Goal: Transaction & Acquisition: Purchase product/service

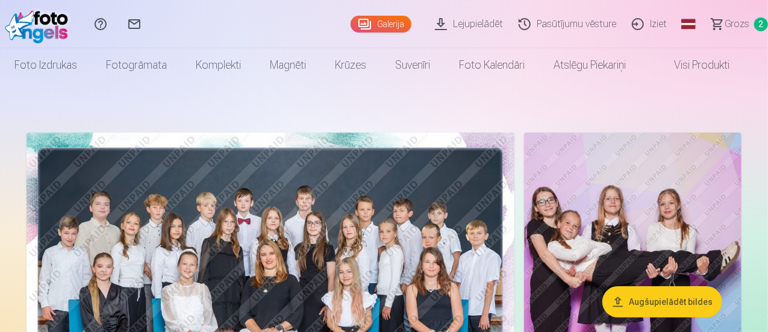
click at [729, 28] on span "Grozs" at bounding box center [737, 24] width 25 height 14
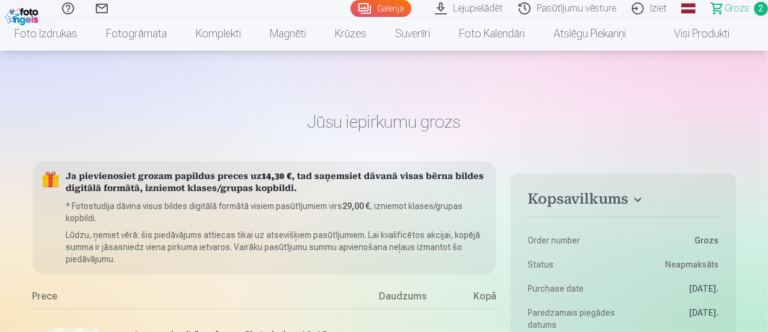
scroll to position [241, 0]
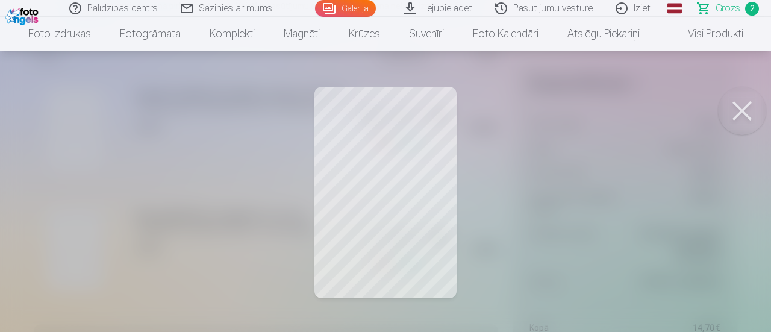
click at [728, 117] on button at bounding box center [742, 111] width 48 height 48
click at [745, 107] on button at bounding box center [742, 111] width 48 height 48
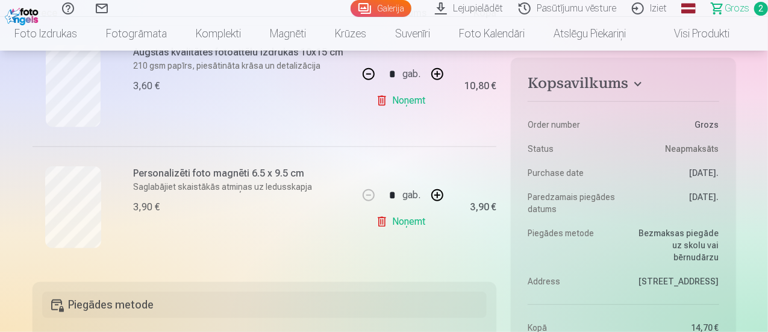
scroll to position [301, 0]
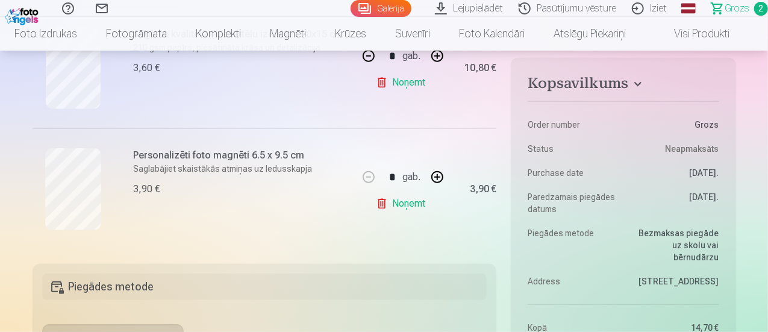
click at [438, 173] on button "button" at bounding box center [437, 177] width 29 height 29
type input "*"
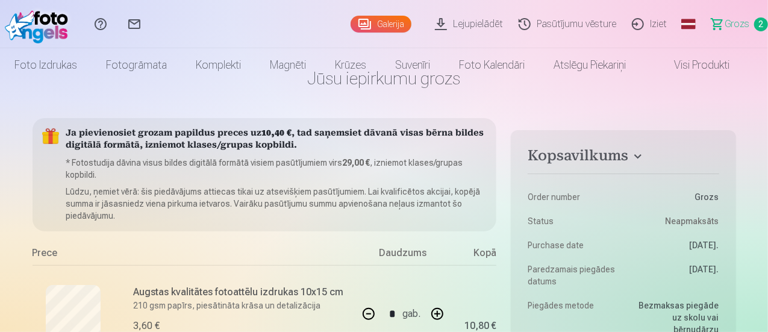
scroll to position [0, 0]
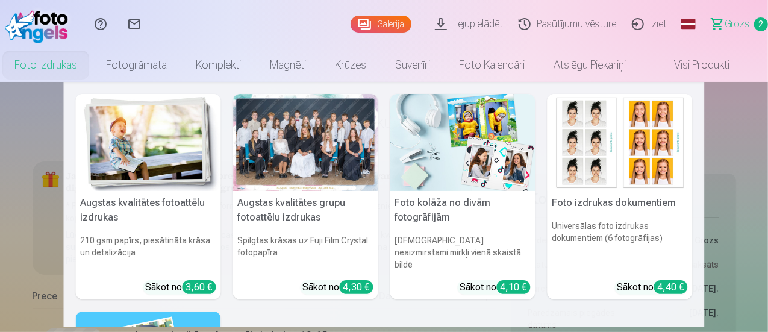
click at [48, 73] on link "Foto izdrukas" at bounding box center [46, 65] width 92 height 34
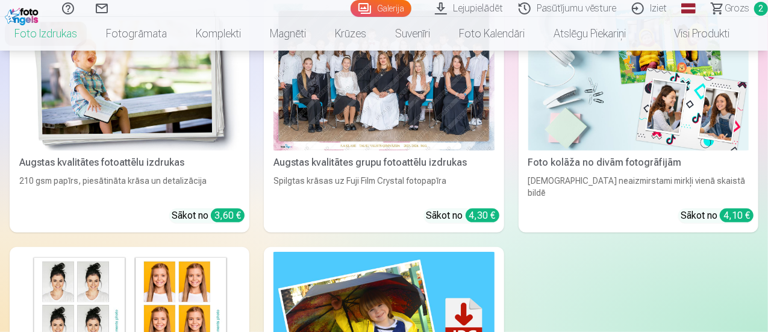
scroll to position [111, 0]
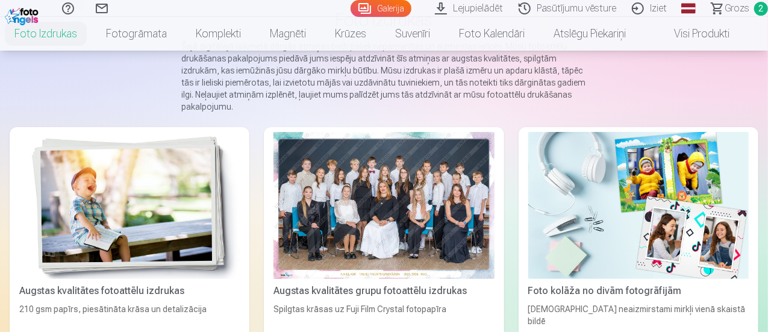
click at [133, 183] on img at bounding box center [129, 205] width 221 height 147
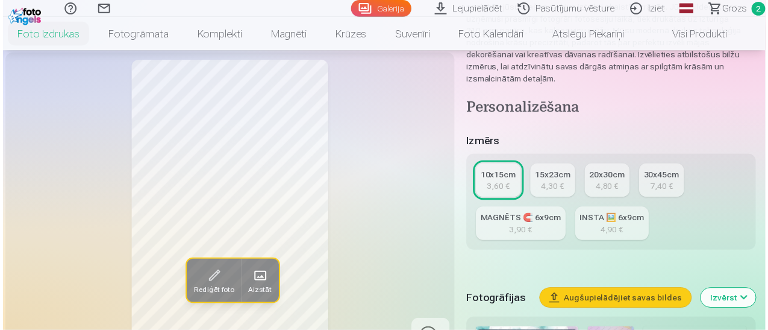
scroll to position [301, 0]
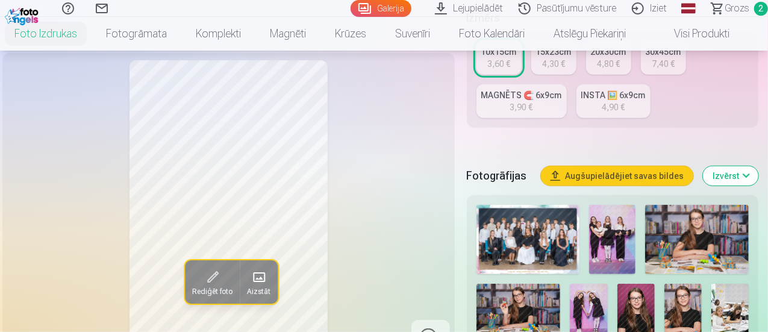
click at [540, 245] on img at bounding box center [529, 239] width 104 height 69
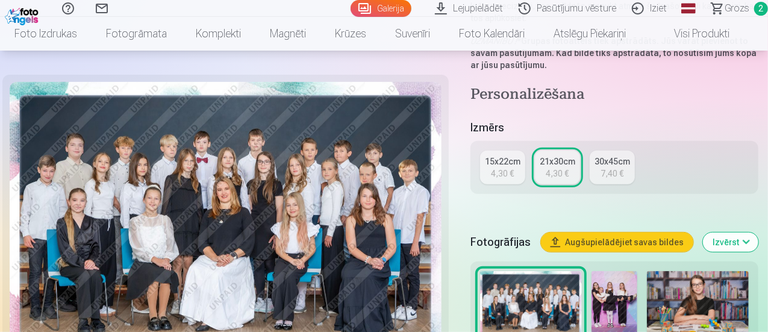
scroll to position [361, 0]
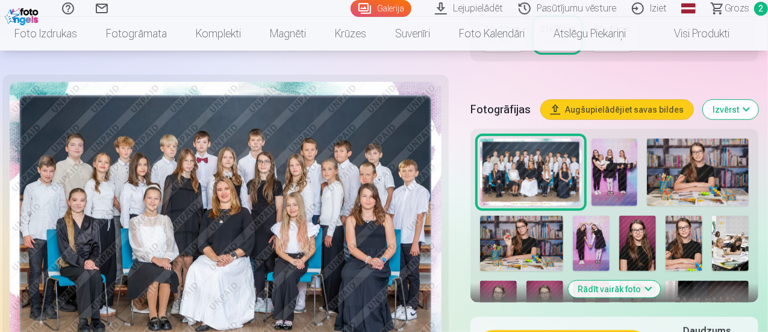
click at [634, 177] on img at bounding box center [614, 173] width 45 height 68
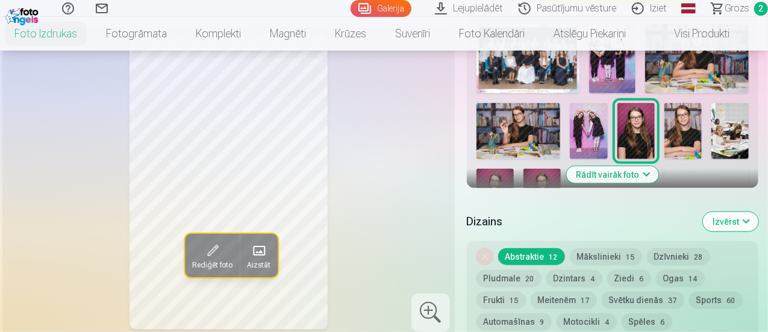
scroll to position [422, 0]
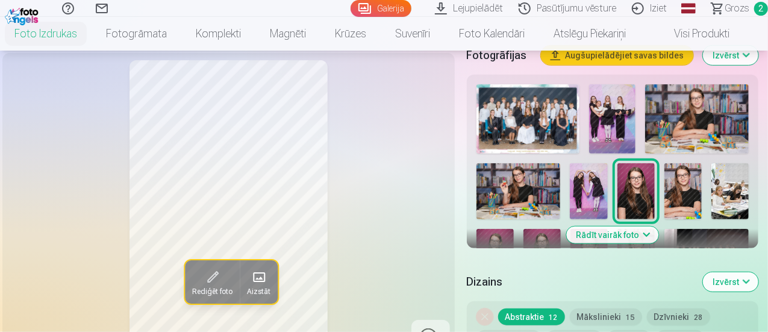
click at [592, 177] on img at bounding box center [588, 191] width 37 height 56
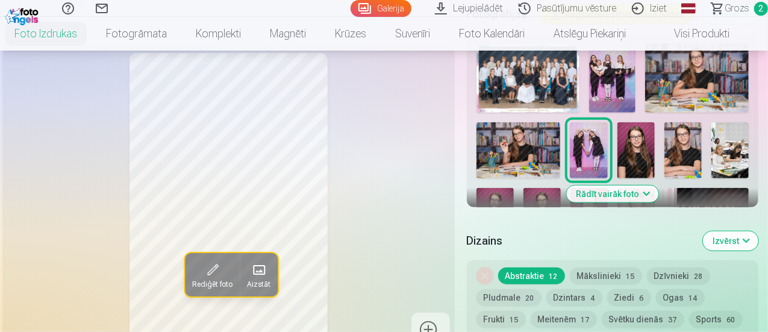
scroll to position [482, 0]
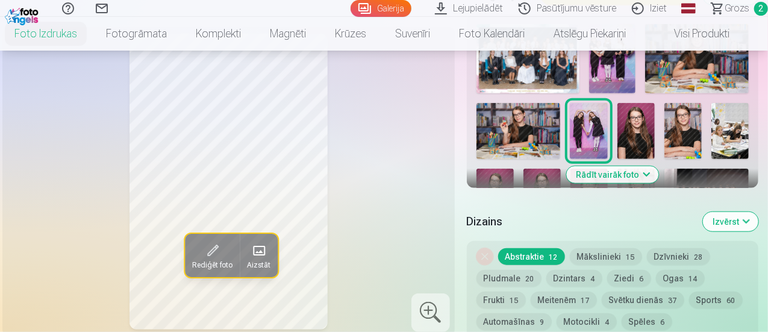
click at [612, 152] on div at bounding box center [613, 186] width 282 height 334
click at [616, 167] on button "Rādīt vairāk foto" at bounding box center [612, 174] width 92 height 17
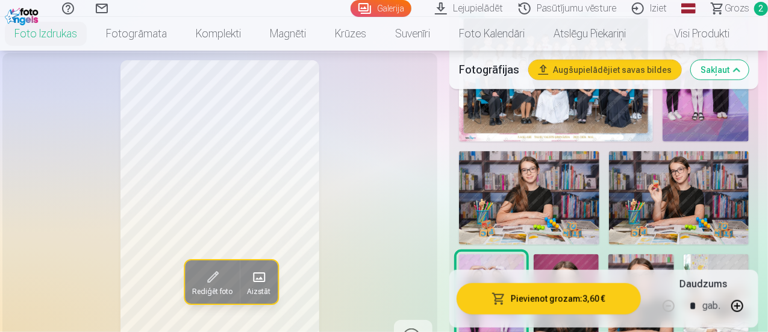
scroll to position [602, 0]
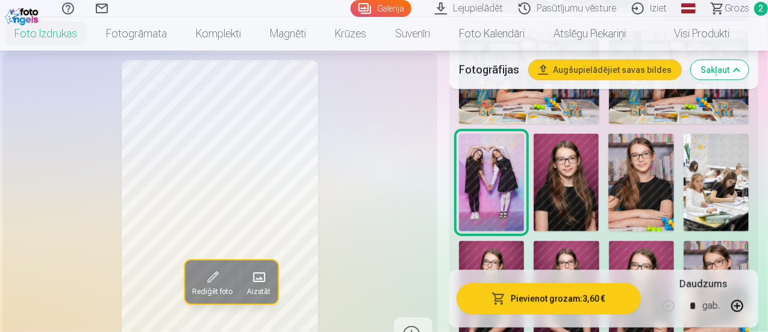
click at [710, 175] on img at bounding box center [716, 183] width 65 height 98
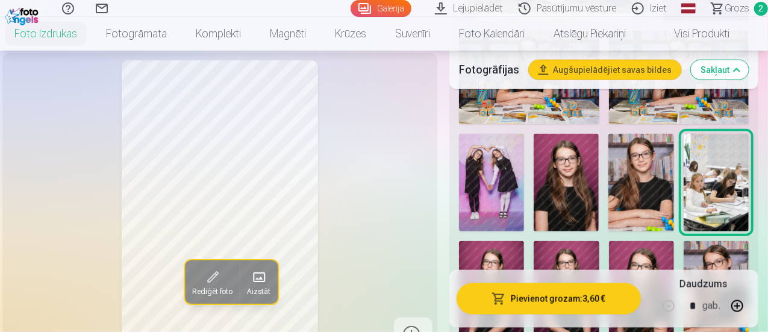
click at [511, 157] on img at bounding box center [491, 183] width 65 height 98
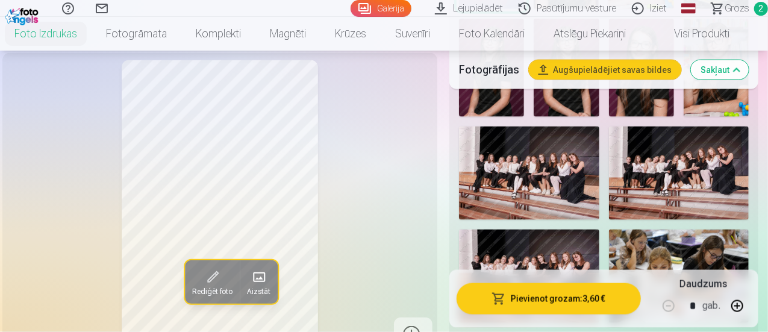
scroll to position [843, 0]
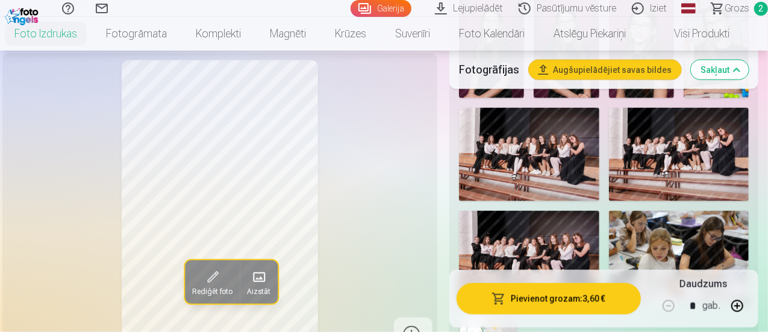
click at [551, 123] on img at bounding box center [529, 154] width 140 height 93
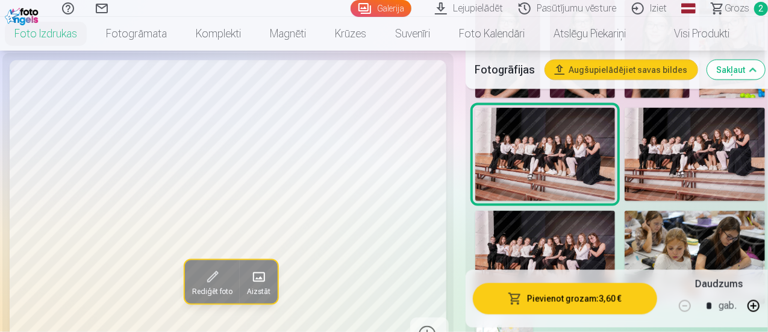
click at [719, 130] on img at bounding box center [695, 154] width 140 height 93
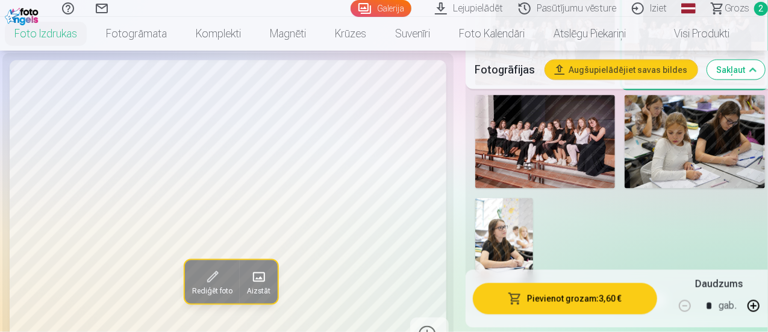
scroll to position [964, 0]
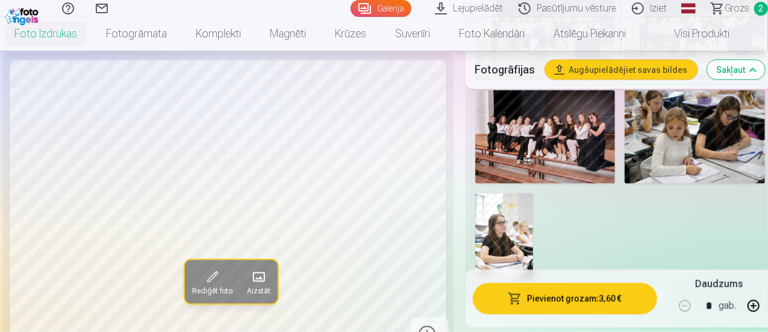
click at [522, 221] on img at bounding box center [504, 236] width 58 height 87
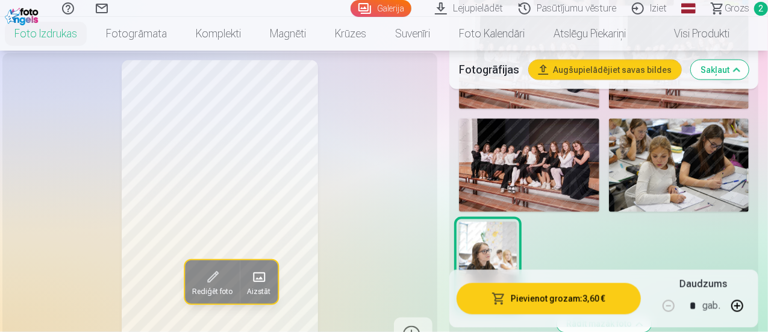
scroll to position [904, 0]
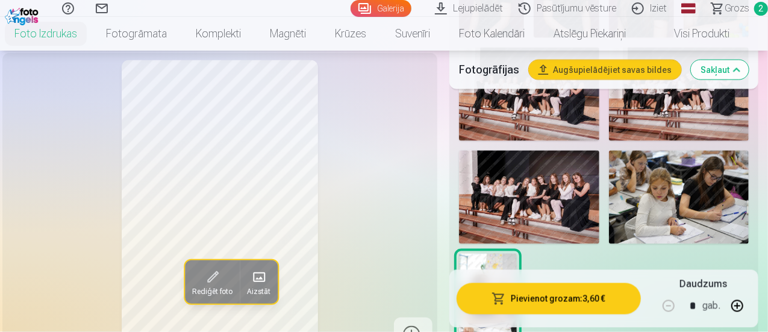
click at [581, 166] on img at bounding box center [529, 197] width 140 height 93
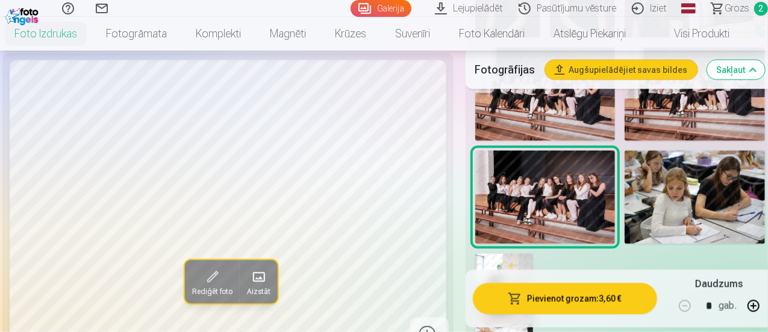
click at [522, 254] on img at bounding box center [504, 297] width 58 height 87
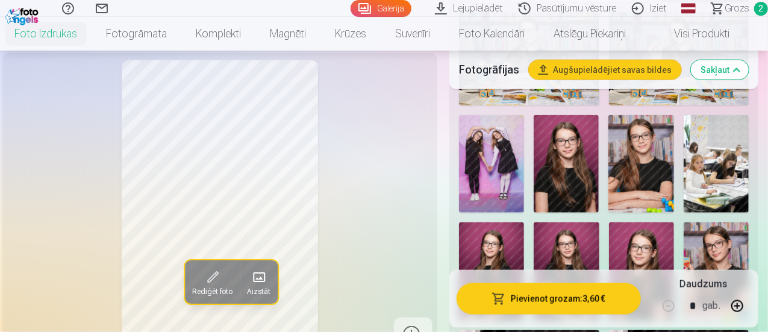
scroll to position [602, 0]
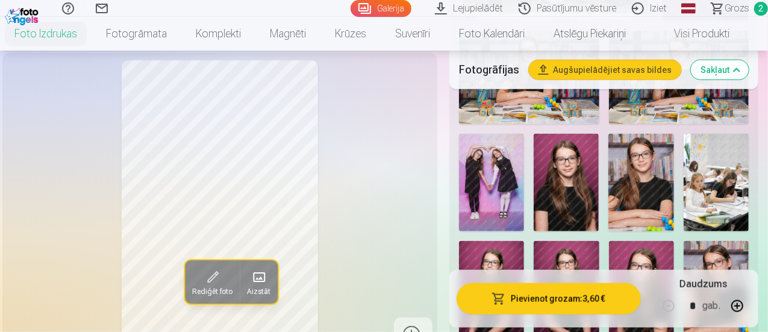
click at [513, 186] on img at bounding box center [491, 183] width 65 height 98
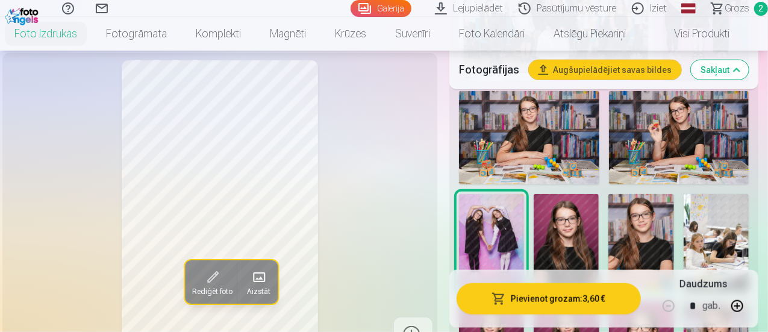
scroll to position [482, 0]
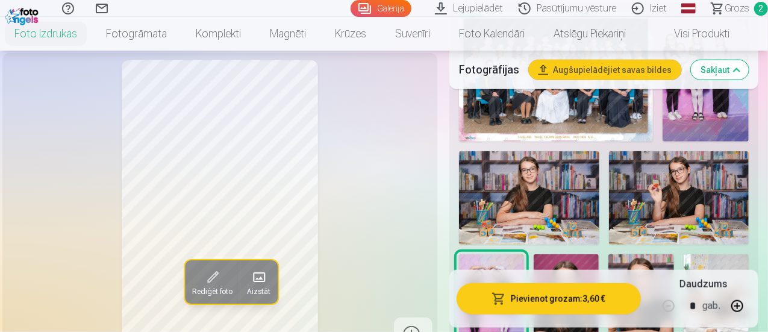
click at [566, 197] on img at bounding box center [529, 197] width 140 height 93
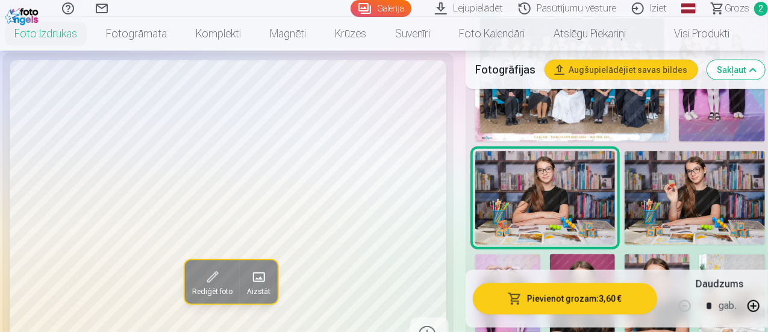
click at [668, 189] on img at bounding box center [695, 197] width 140 height 93
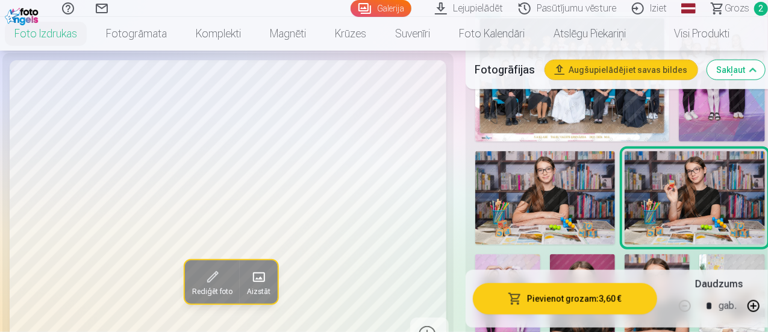
click at [519, 217] on img at bounding box center [545, 197] width 140 height 93
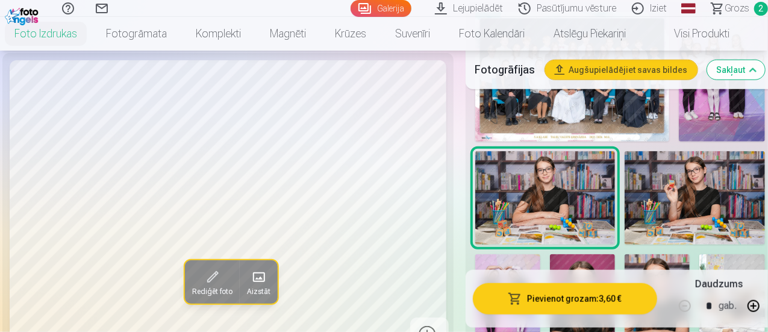
click at [649, 231] on img at bounding box center [695, 197] width 140 height 93
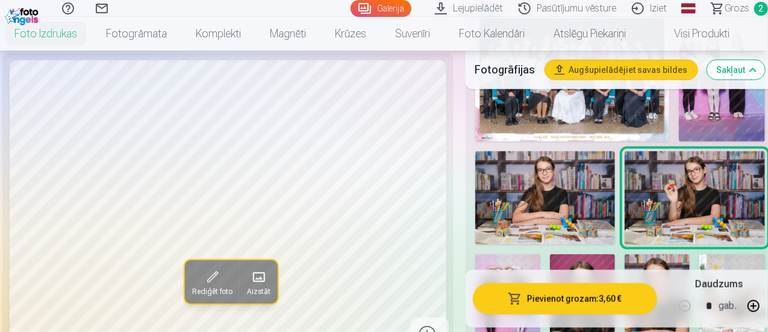
click at [602, 194] on img at bounding box center [545, 197] width 140 height 93
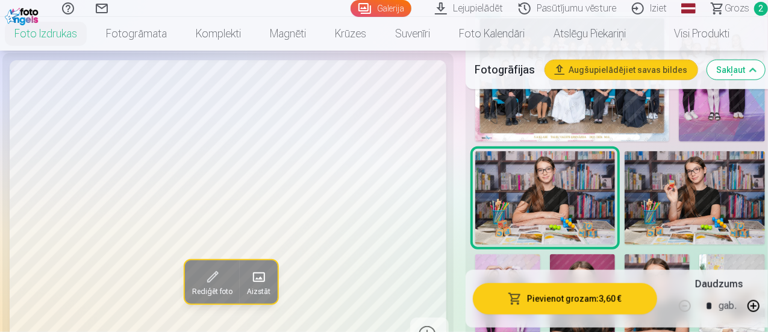
click at [641, 189] on img at bounding box center [695, 197] width 140 height 93
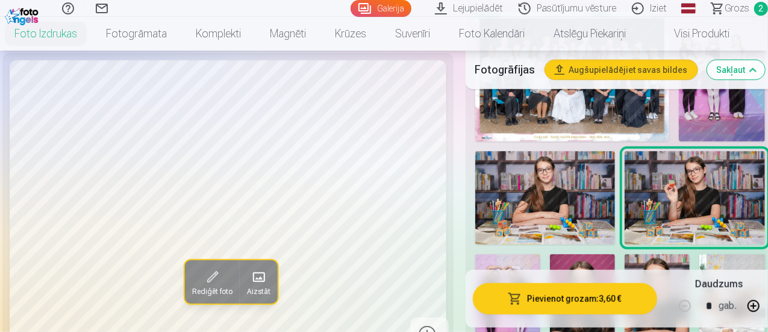
click at [583, 190] on img at bounding box center [545, 197] width 140 height 93
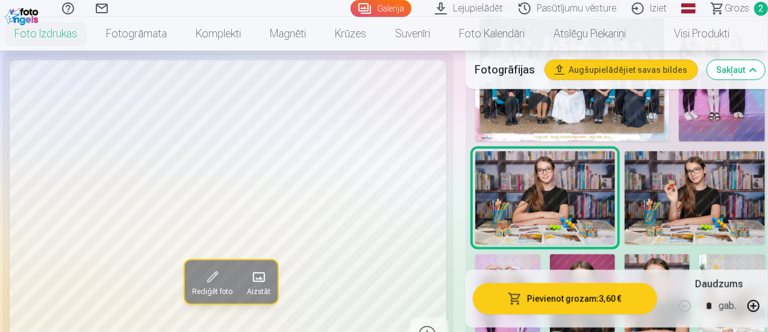
click at [674, 186] on img at bounding box center [695, 197] width 140 height 93
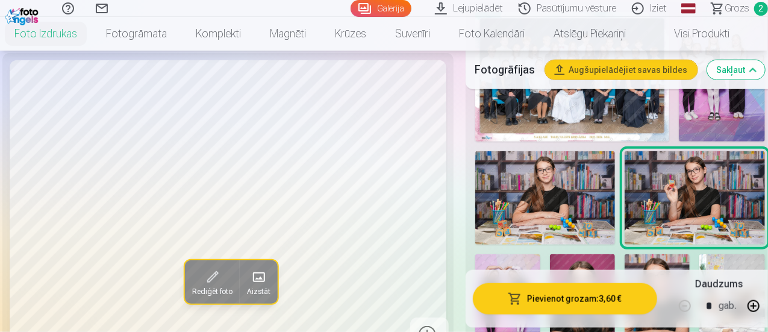
click at [588, 189] on img at bounding box center [545, 197] width 140 height 93
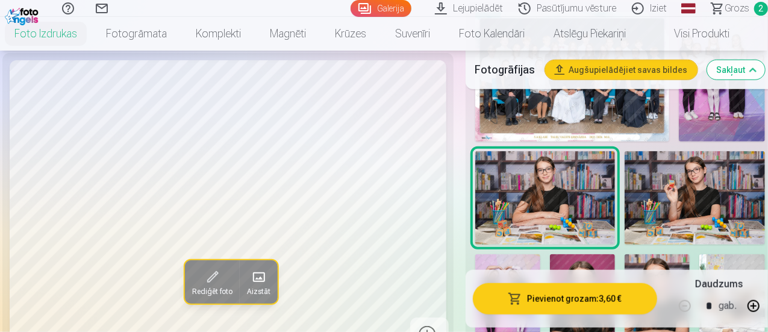
click at [662, 183] on img at bounding box center [695, 197] width 140 height 93
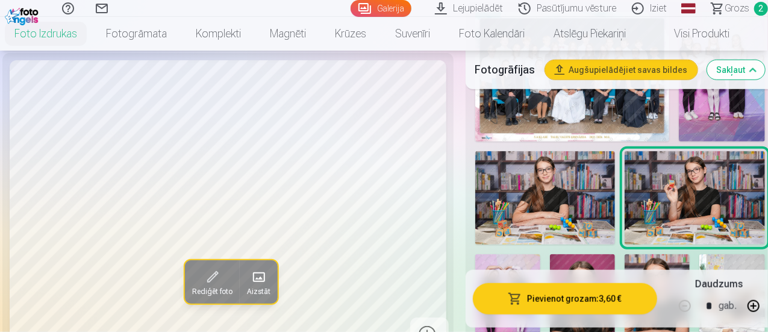
click at [560, 184] on img at bounding box center [545, 197] width 140 height 93
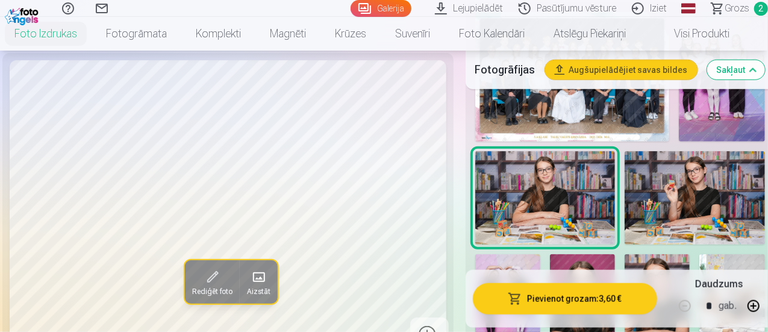
click at [636, 198] on img at bounding box center [695, 197] width 140 height 93
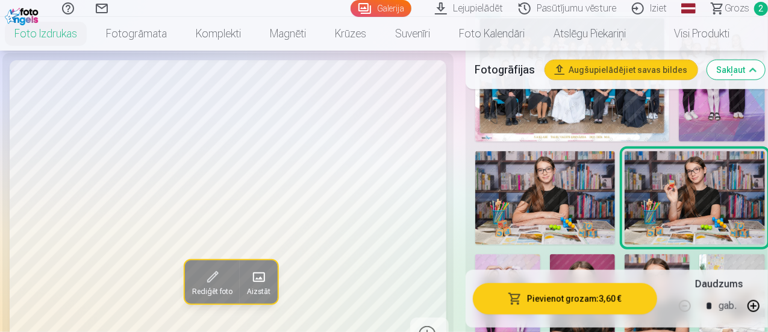
click at [534, 177] on img at bounding box center [545, 197] width 140 height 93
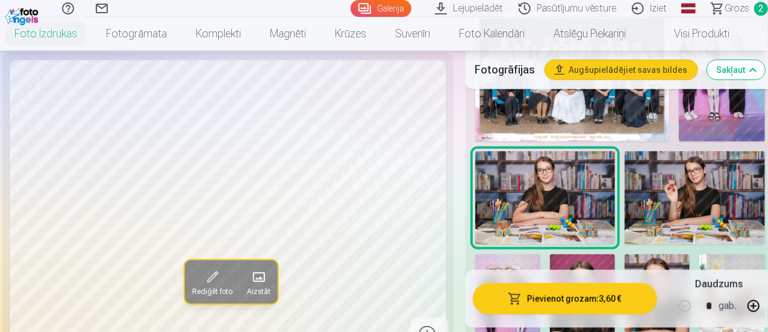
click at [605, 177] on img at bounding box center [545, 197] width 140 height 93
click at [637, 183] on img at bounding box center [695, 197] width 140 height 93
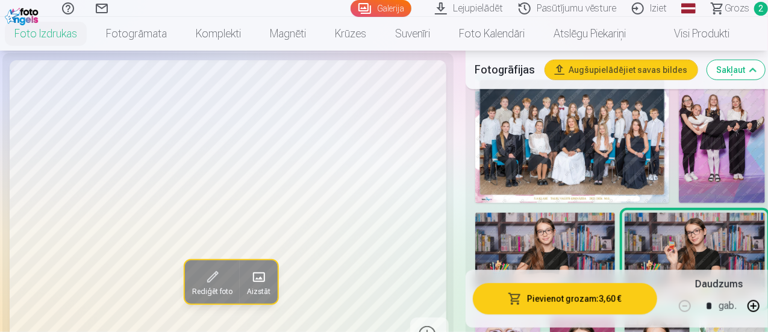
scroll to position [361, 0]
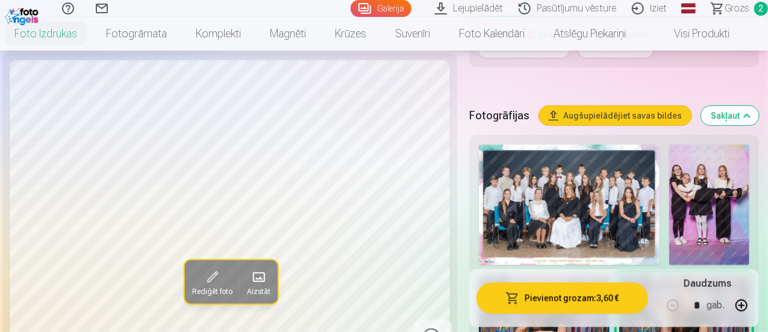
click at [712, 190] on img at bounding box center [709, 205] width 80 height 120
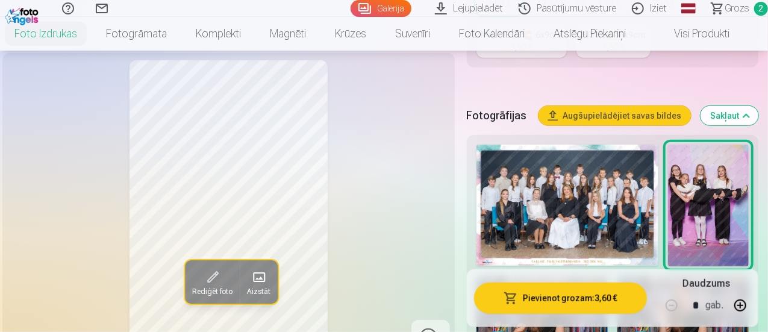
click at [112, 167] on div "Rediģēt foto Aizstāt" at bounding box center [229, 208] width 438 height 296
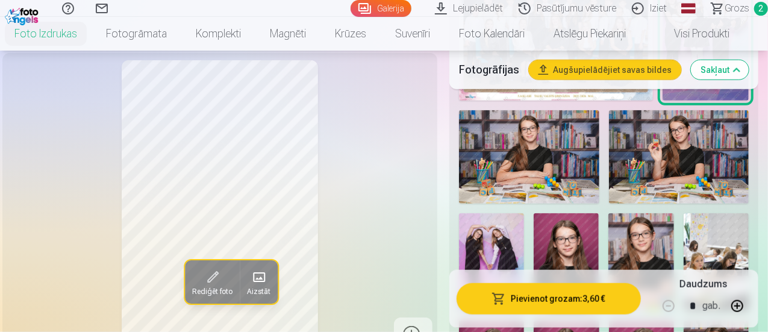
scroll to position [542, 0]
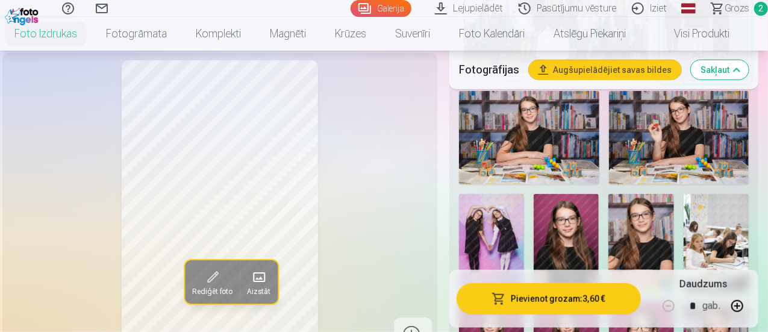
click at [520, 224] on img at bounding box center [491, 243] width 65 height 98
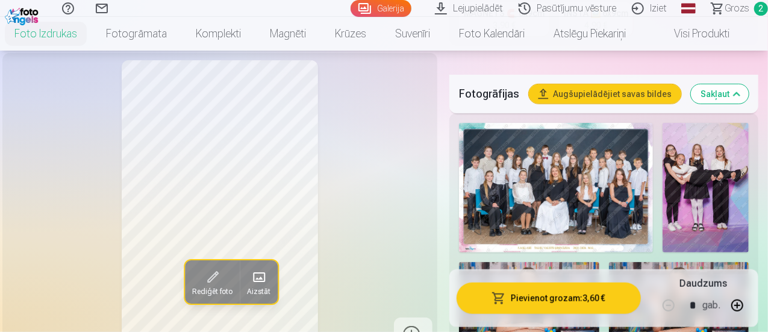
scroll to position [301, 0]
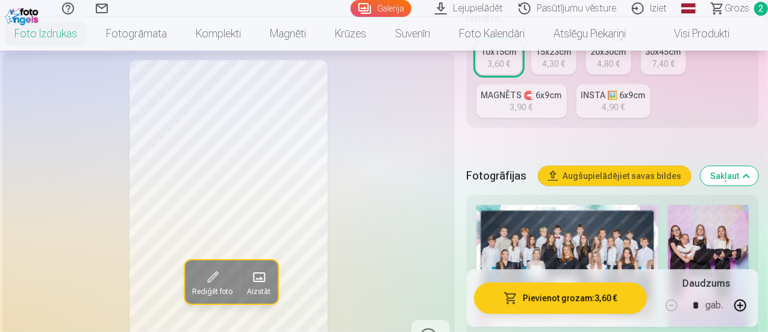
click at [708, 226] on img at bounding box center [708, 266] width 81 height 122
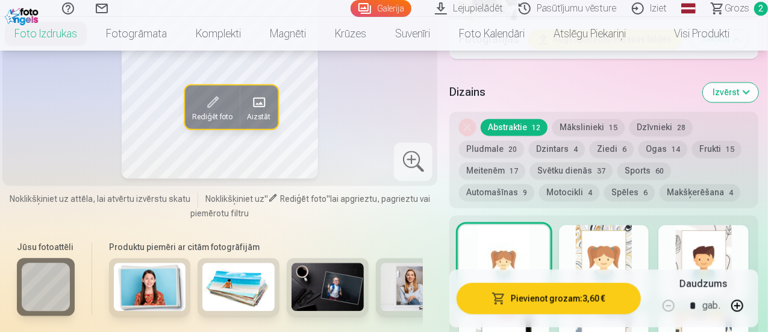
scroll to position [1325, 0]
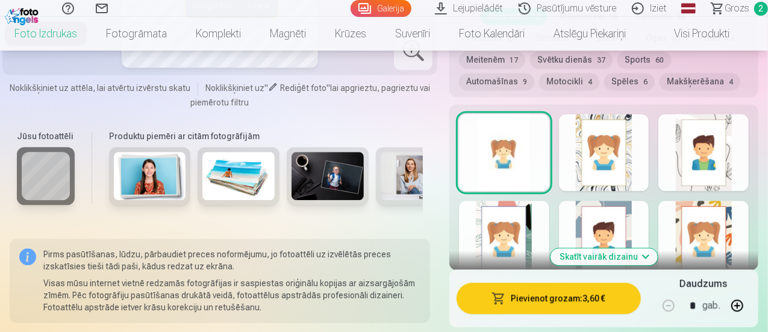
click at [608, 248] on button "Skatīt vairāk dizainu" at bounding box center [604, 256] width 107 height 17
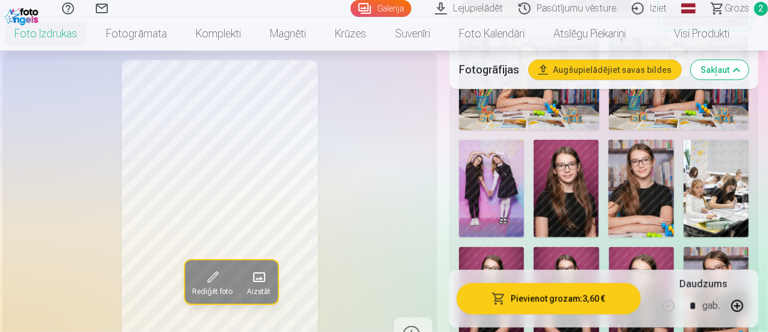
scroll to position [602, 0]
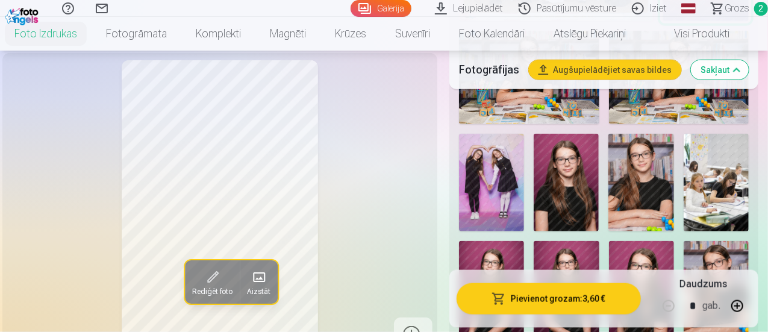
click at [494, 179] on img at bounding box center [491, 183] width 65 height 98
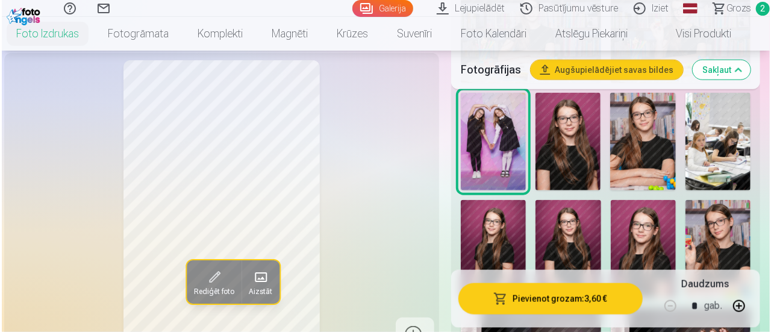
scroll to position [663, 0]
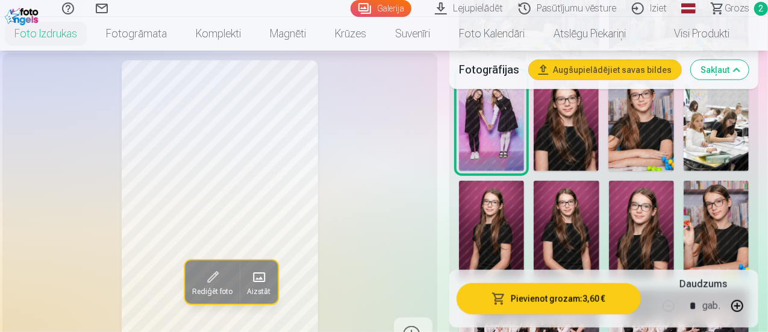
click at [565, 305] on button "Pievienot grozam : 3,60 €" at bounding box center [549, 298] width 184 height 31
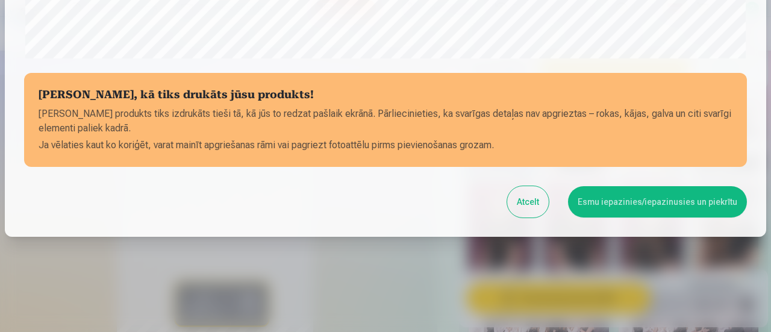
scroll to position [526, 0]
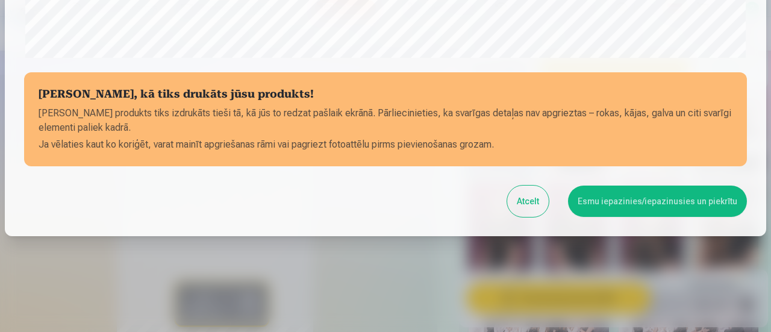
click at [604, 205] on button "Esmu iepazinies/iepazinusies un piekrītu" at bounding box center [657, 201] width 179 height 31
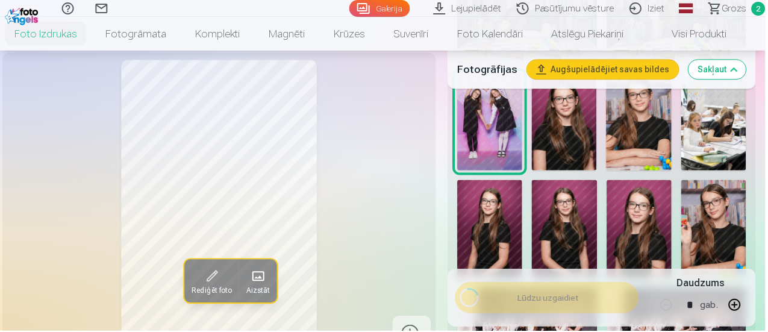
scroll to position [524, 0]
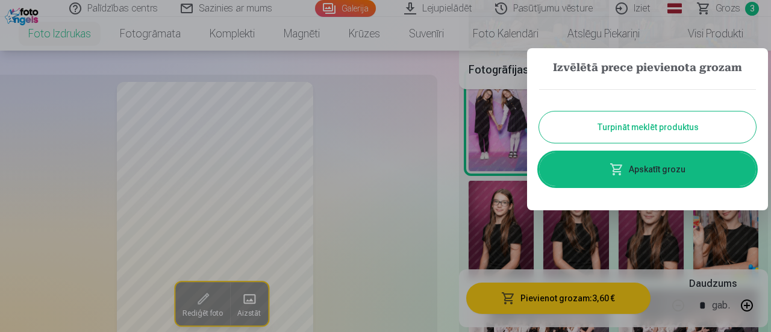
click at [399, 178] on div at bounding box center [385, 166] width 771 height 332
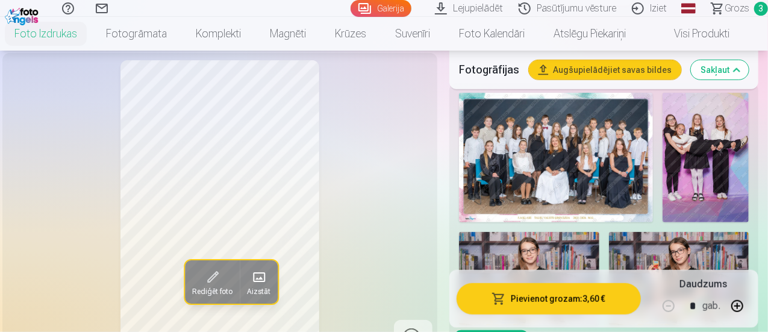
scroll to position [422, 0]
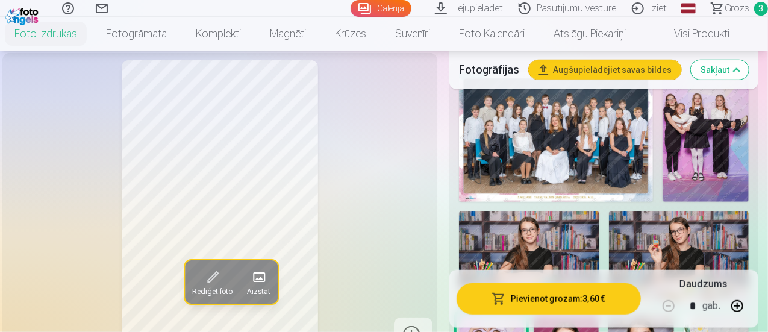
click at [684, 125] on img at bounding box center [706, 137] width 86 height 130
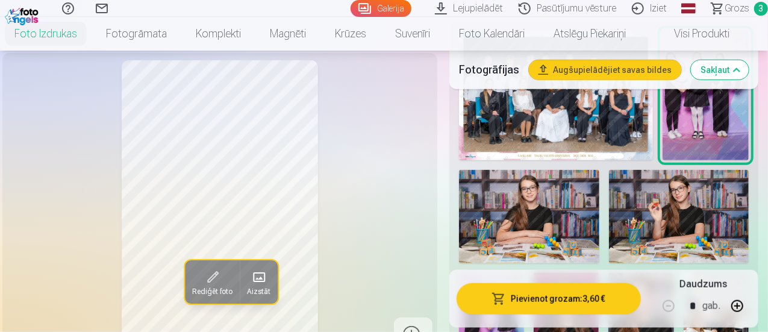
scroll to position [482, 0]
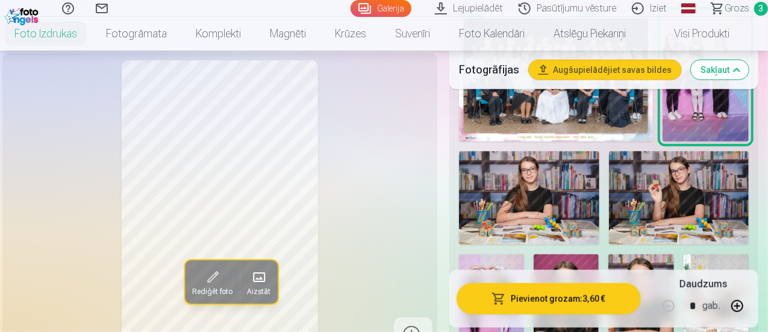
click at [626, 8] on link "Iziet" at bounding box center [651, 8] width 51 height 17
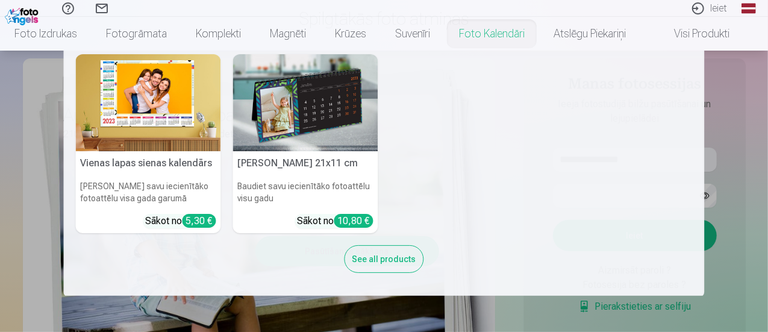
scroll to position [60, 0]
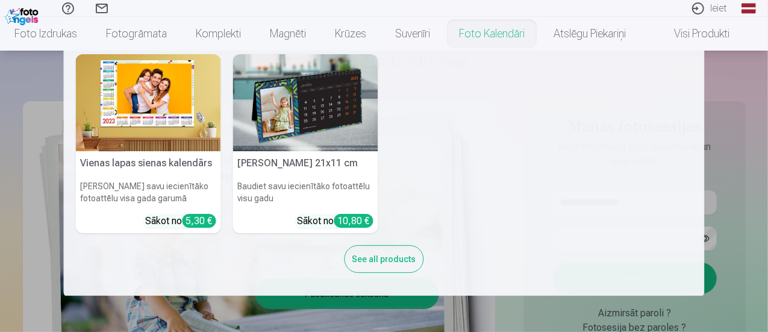
click at [511, 30] on link "Foto kalendāri" at bounding box center [492, 34] width 95 height 34
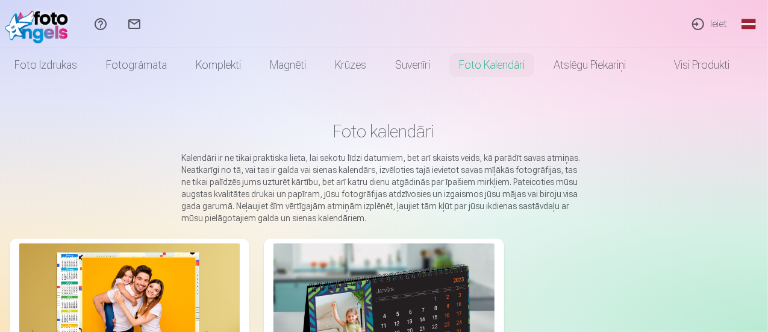
click at [84, 61] on link "Foto izdrukas" at bounding box center [46, 65] width 92 height 34
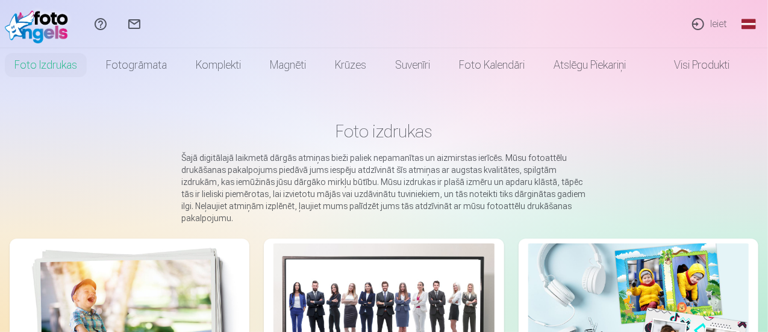
click at [691, 33] on link "Ieiet" at bounding box center [708, 24] width 55 height 48
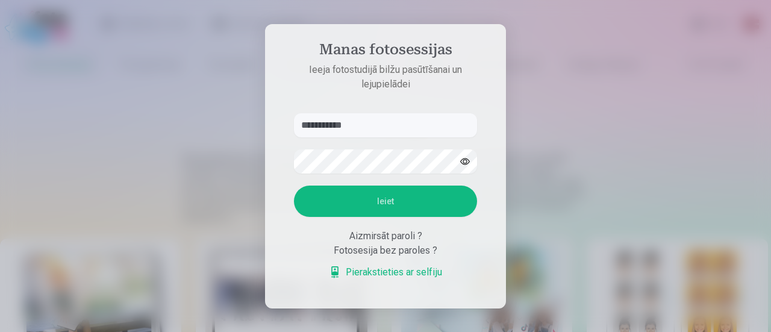
type input "**********"
click at [398, 205] on button "Ieiet" at bounding box center [385, 201] width 183 height 31
